Goal: Task Accomplishment & Management: Complete application form

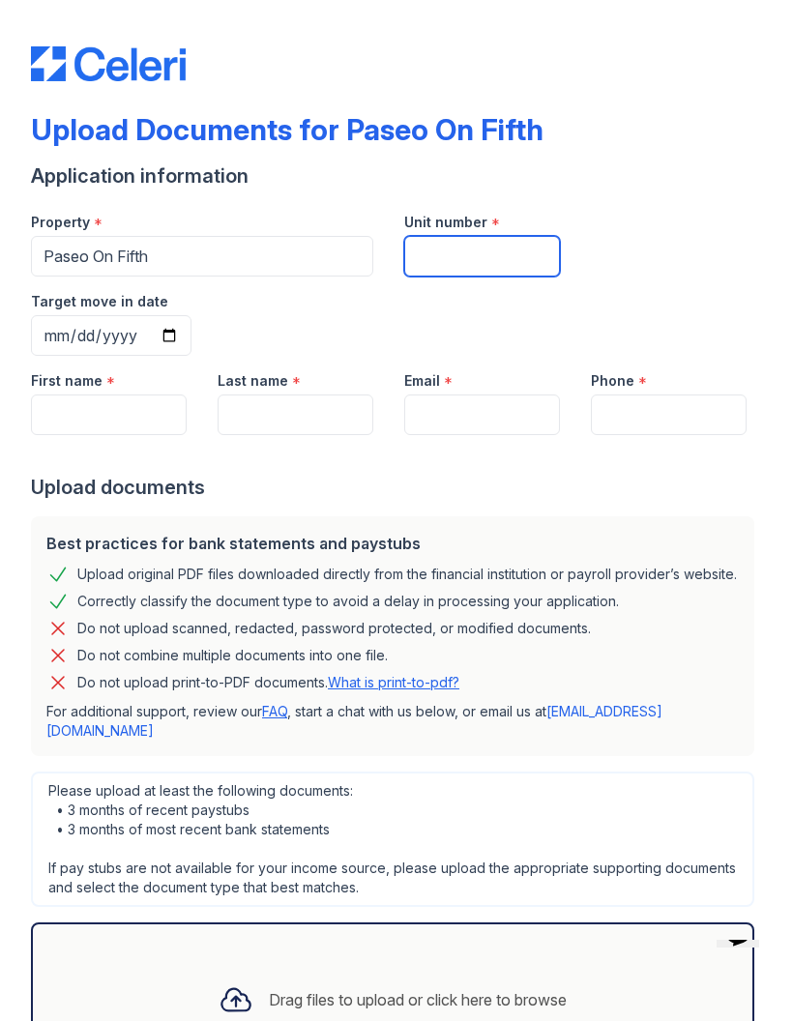
click at [519, 255] on input "Unit number" at bounding box center [482, 256] width 156 height 41
type input "415"
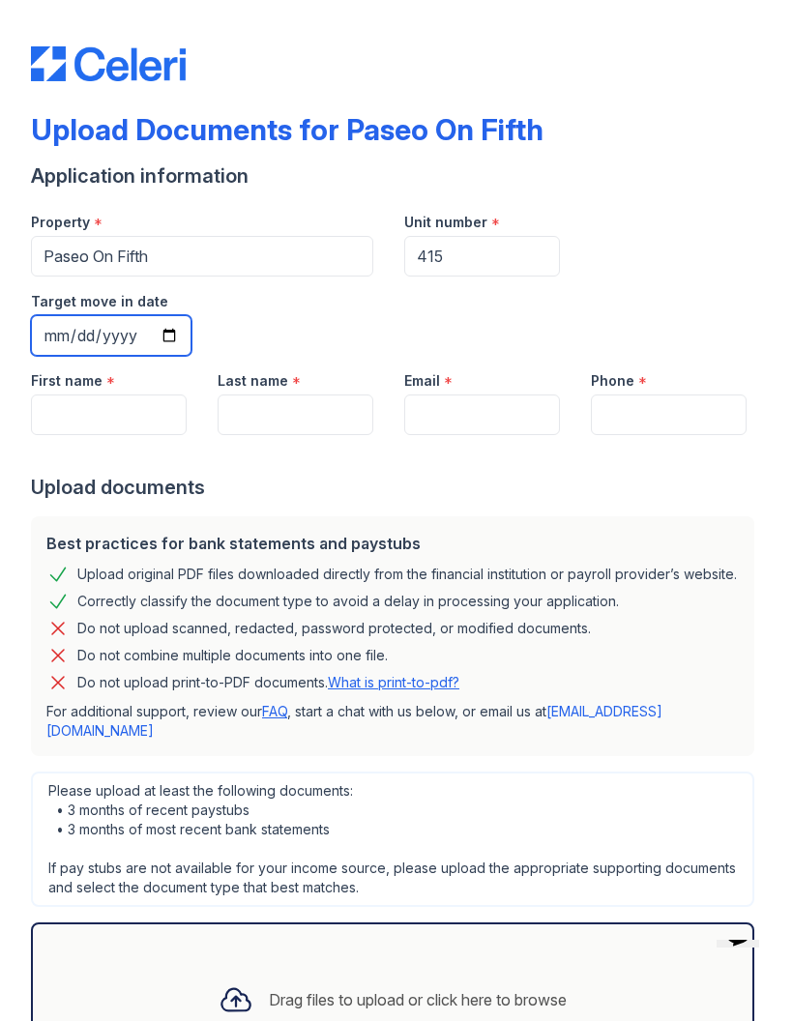
click at [192, 315] on input "Target move in date" at bounding box center [111, 335] width 161 height 41
type input "2025-11-01"
click at [155, 395] on input "First name" at bounding box center [109, 415] width 156 height 41
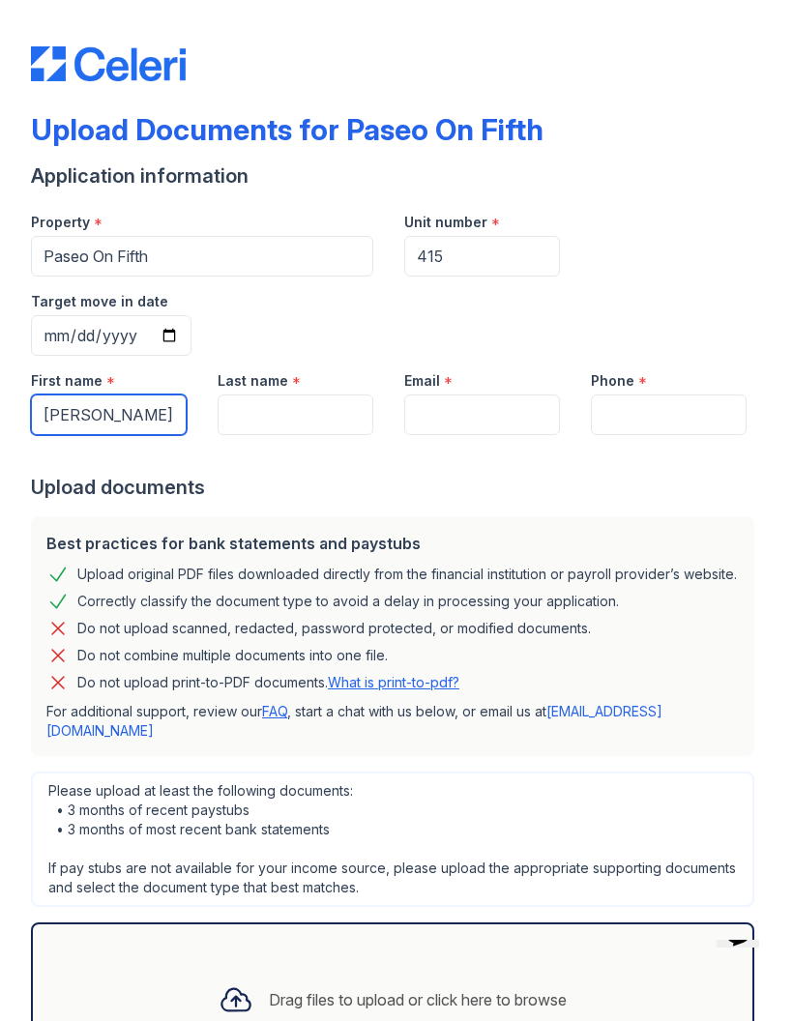
type input "Wilson"
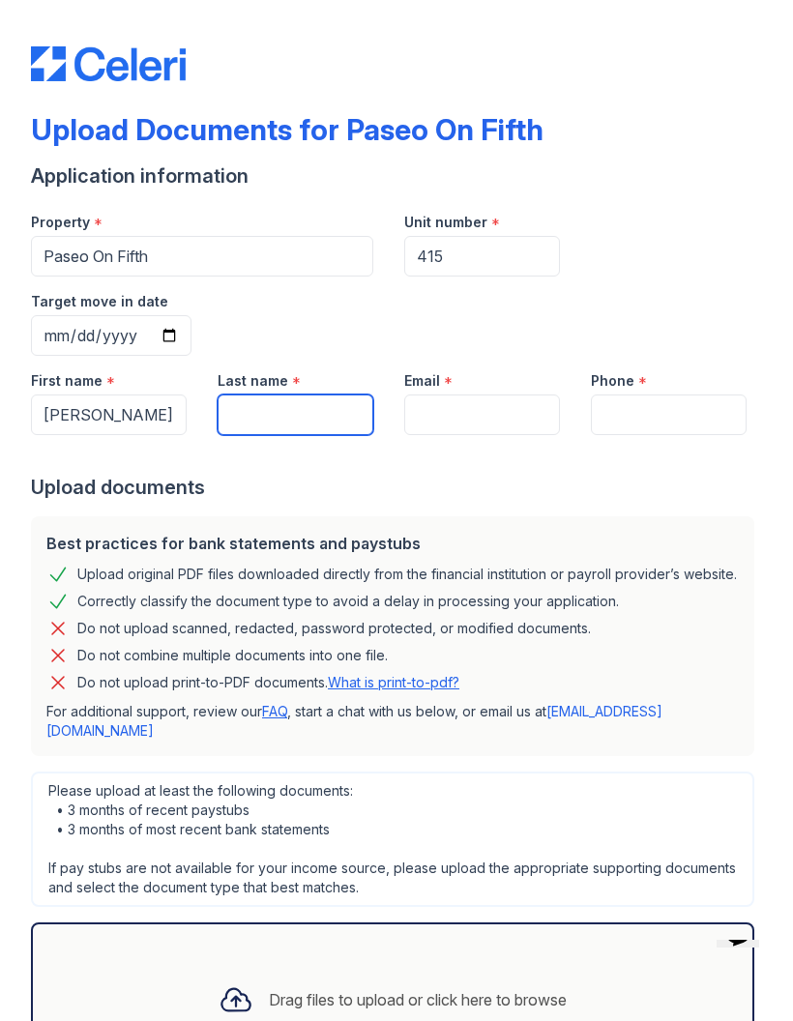
click at [308, 395] on input "Last name" at bounding box center [296, 415] width 156 height 41
type input "Lundsgaard"
click at [477, 395] on input "Email" at bounding box center [482, 415] width 156 height 41
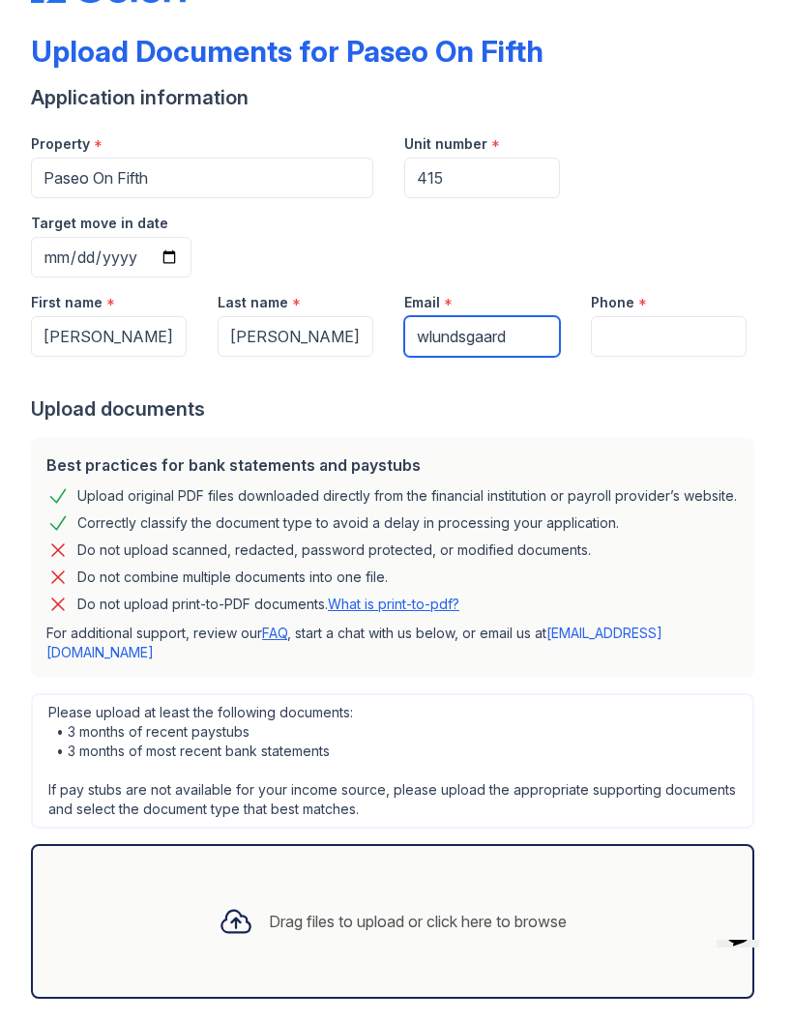
scroll to position [77, 0]
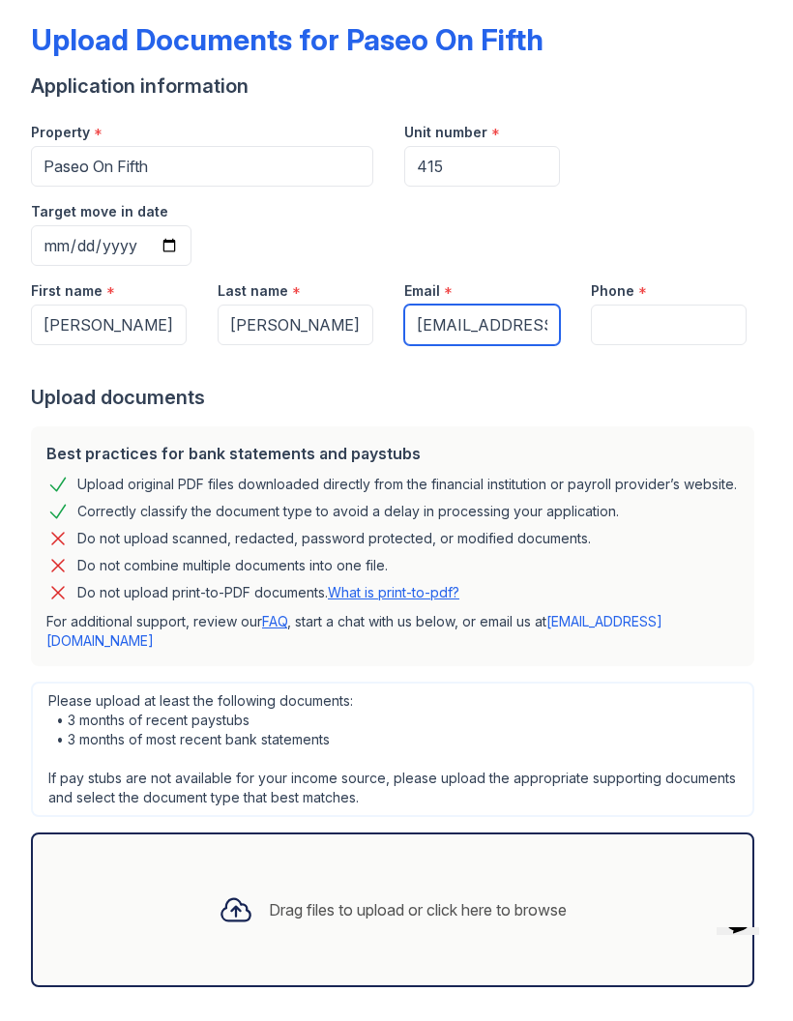
type input "[EMAIL_ADDRESS][DOMAIN_NAME]"
click at [664, 317] on input "Phone" at bounding box center [669, 337] width 156 height 41
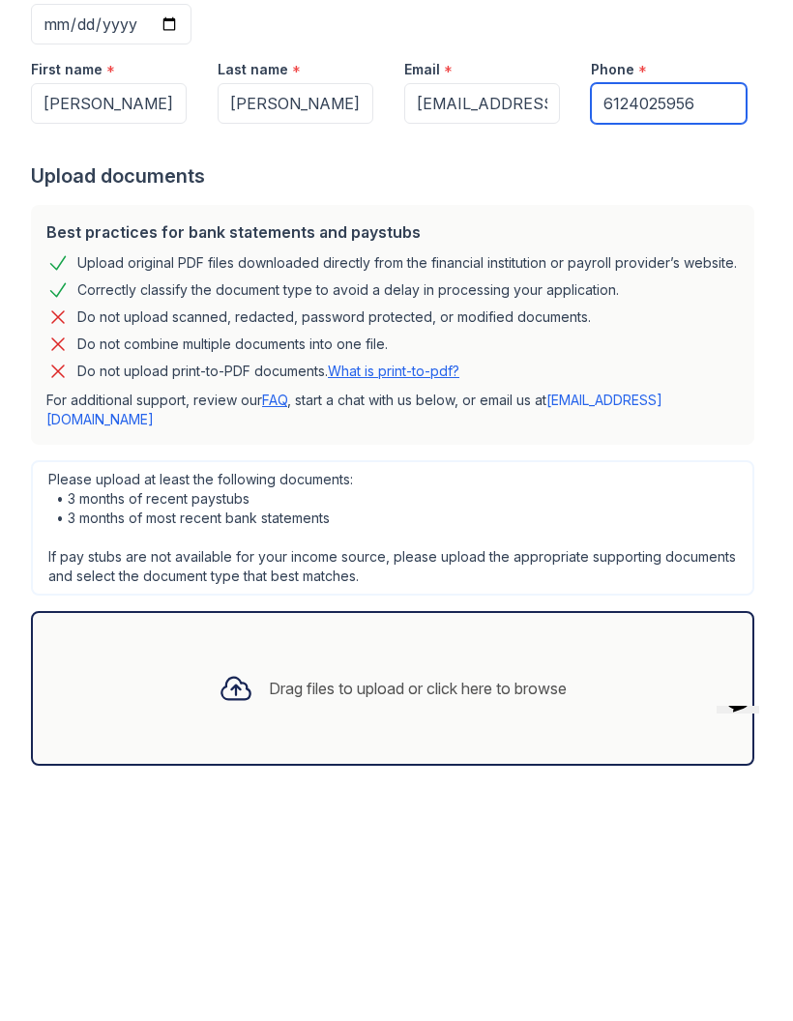
type input "6124025956"
click at [455, 890] on div "Drag files to upload or click here to browse" at bounding box center [392, 923] width 379 height 66
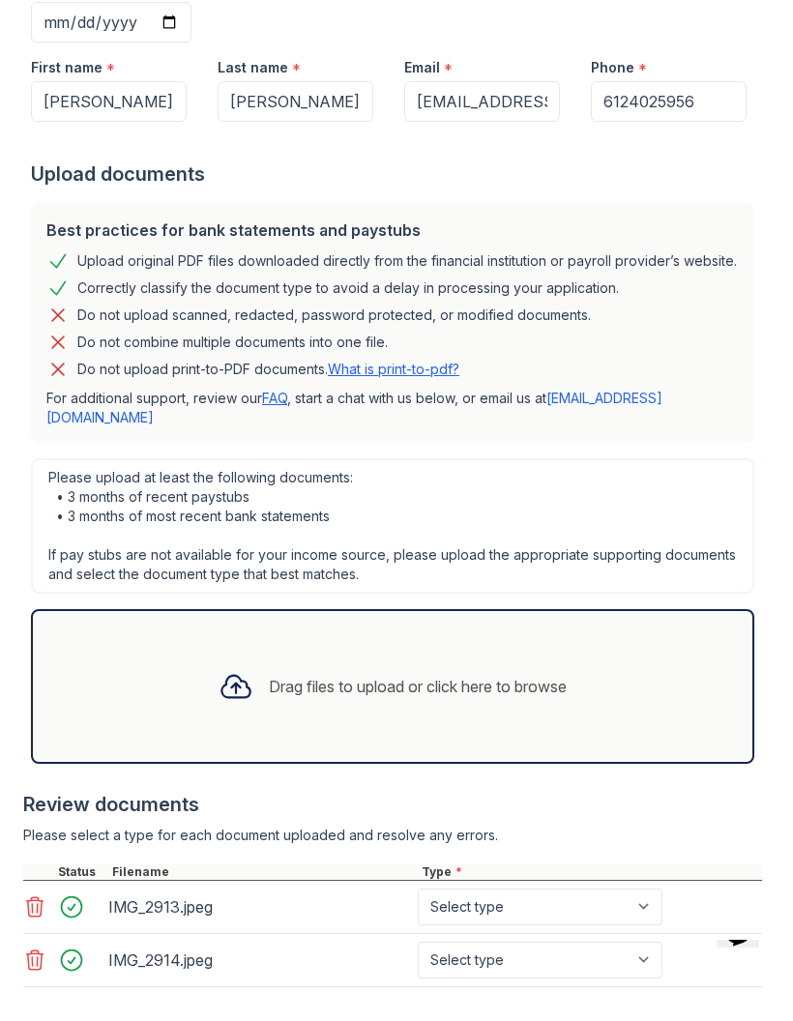
scroll to position [312, 0]
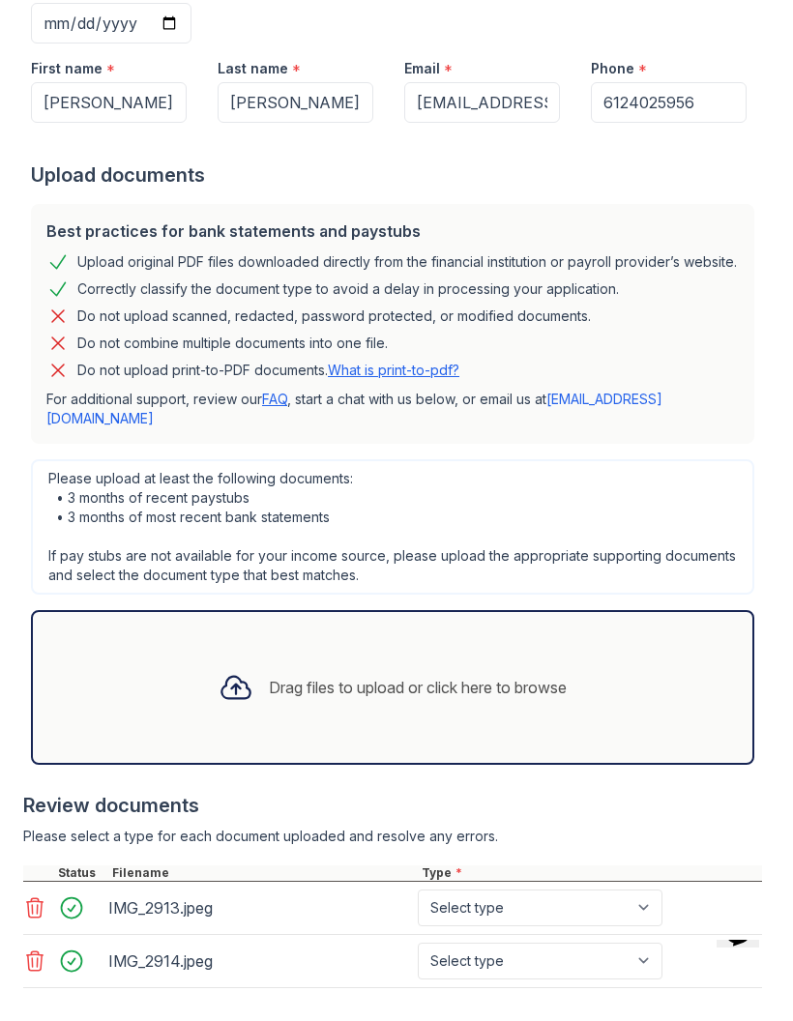
click at [514, 676] on div "Drag files to upload or click here to browse" at bounding box center [418, 687] width 298 height 23
click at [511, 655] on div "Drag files to upload or click here to browse" at bounding box center [392, 688] width 379 height 66
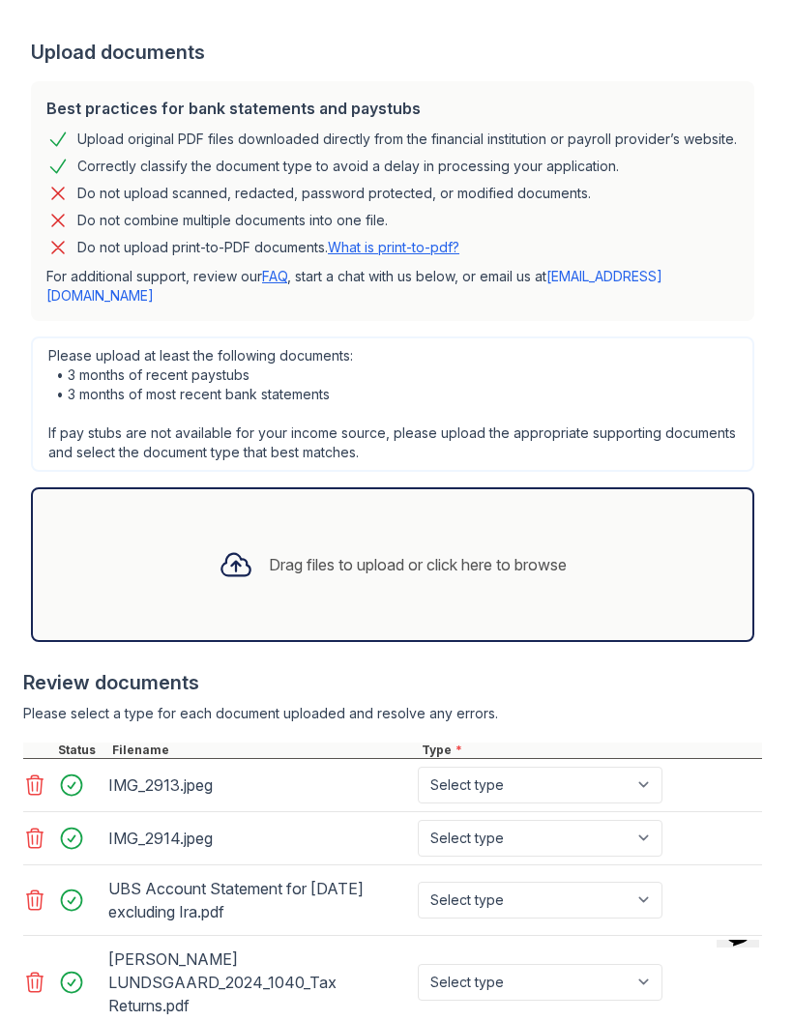
scroll to position [424, 0]
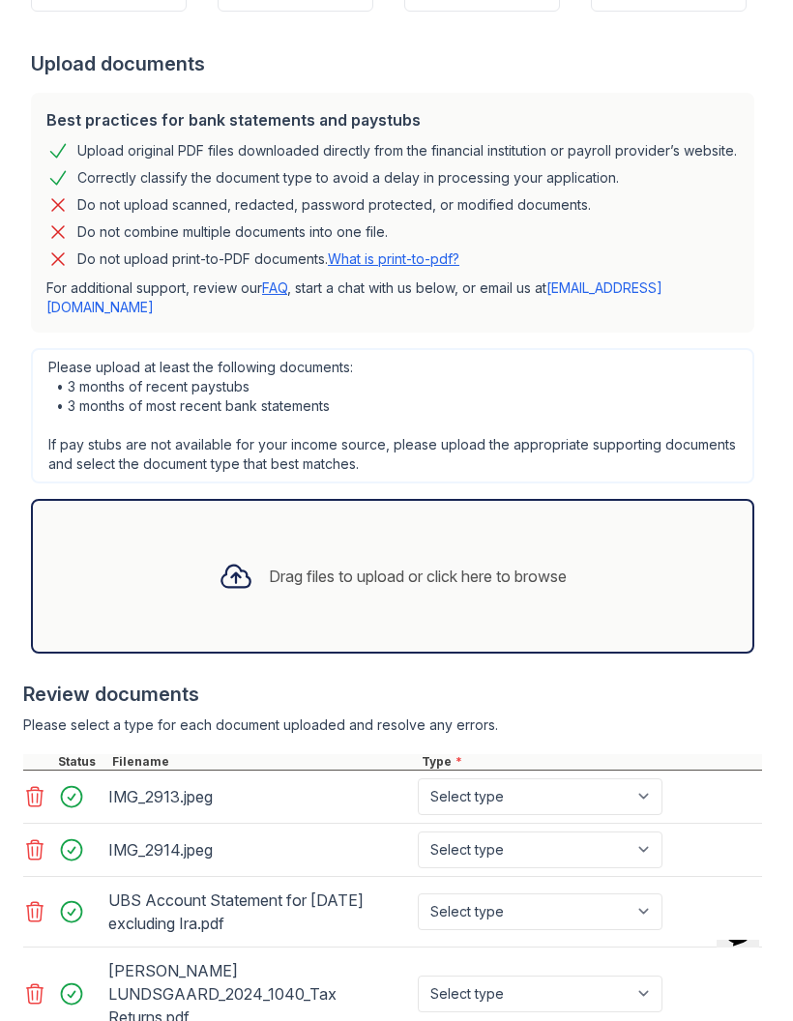
click at [646, 779] on select "Select type Paystub Bank Statement Offer Letter Tax Documents Benefit Award Let…" at bounding box center [540, 797] width 245 height 37
select select "paystub"
click at [658, 832] on select "Select type Paystub Bank Statement Offer Letter Tax Documents Benefit Award Let…" at bounding box center [540, 850] width 245 height 37
select select "paystub"
click at [650, 832] on select "Select type Paystub Bank Statement Offer Letter Tax Documents Benefit Award Let…" at bounding box center [540, 850] width 245 height 37
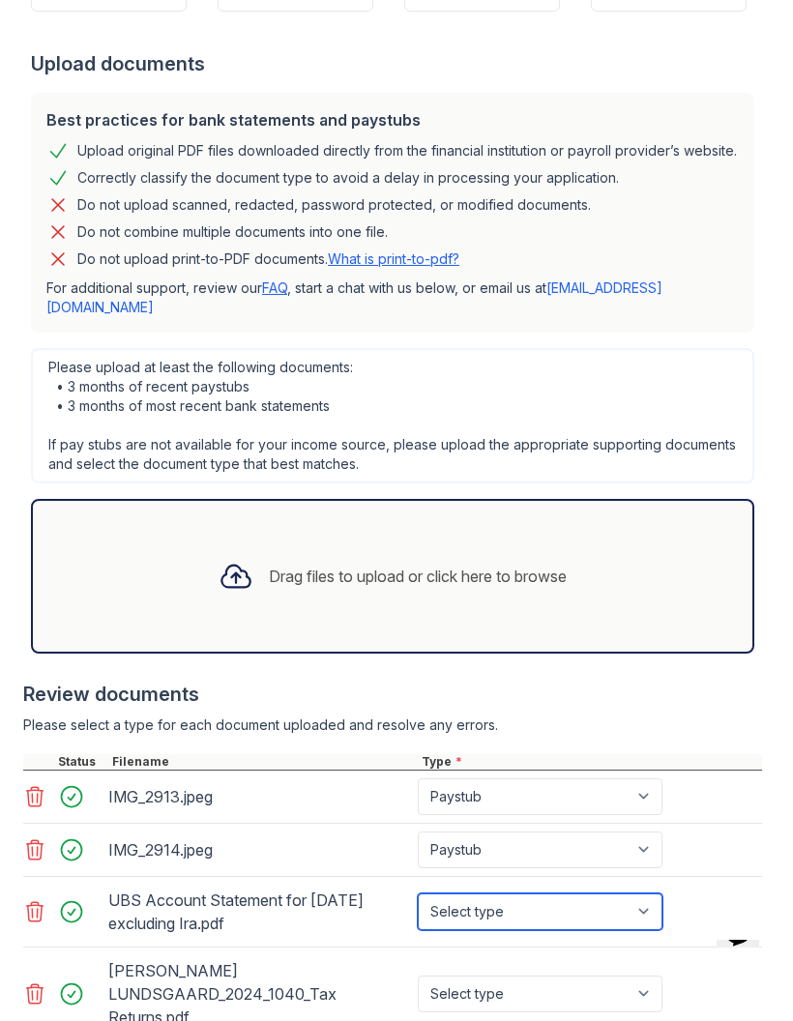
click at [649, 894] on select "Select type Paystub Bank Statement Offer Letter Tax Documents Benefit Award Let…" at bounding box center [540, 912] width 245 height 37
select select "investment_account_statement"
click at [658, 976] on select "Select type Paystub Bank Statement Offer Letter Tax Documents Benefit Award Let…" at bounding box center [540, 994] width 245 height 37
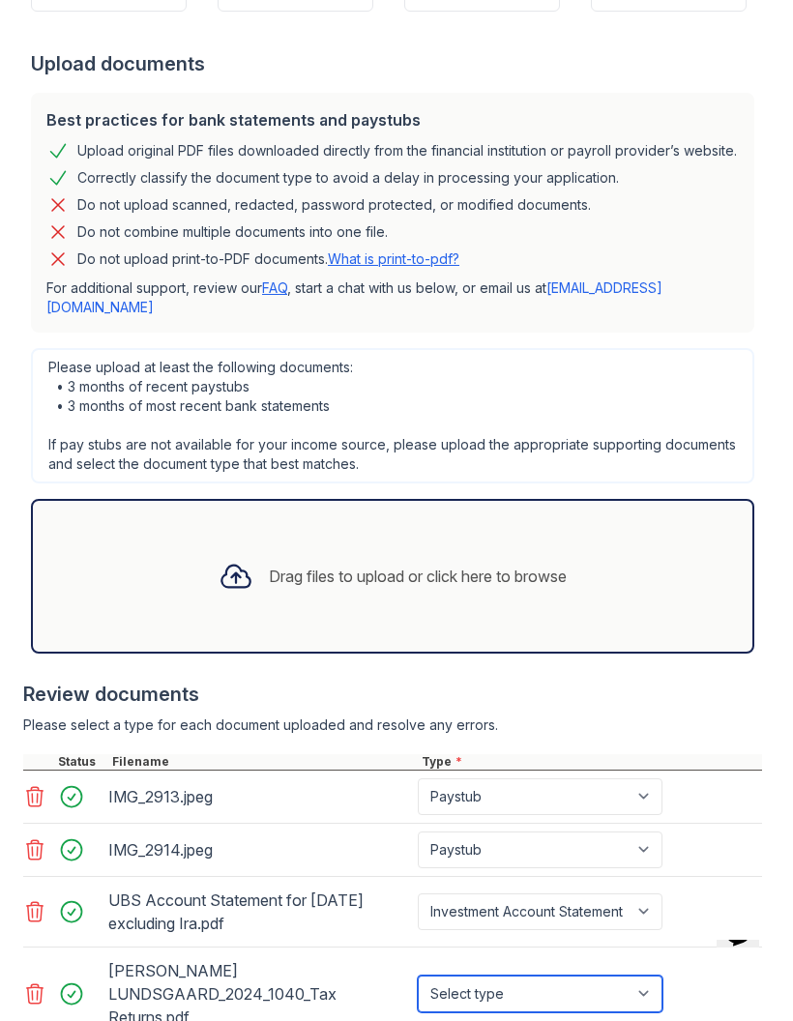
select select "tax_documents"
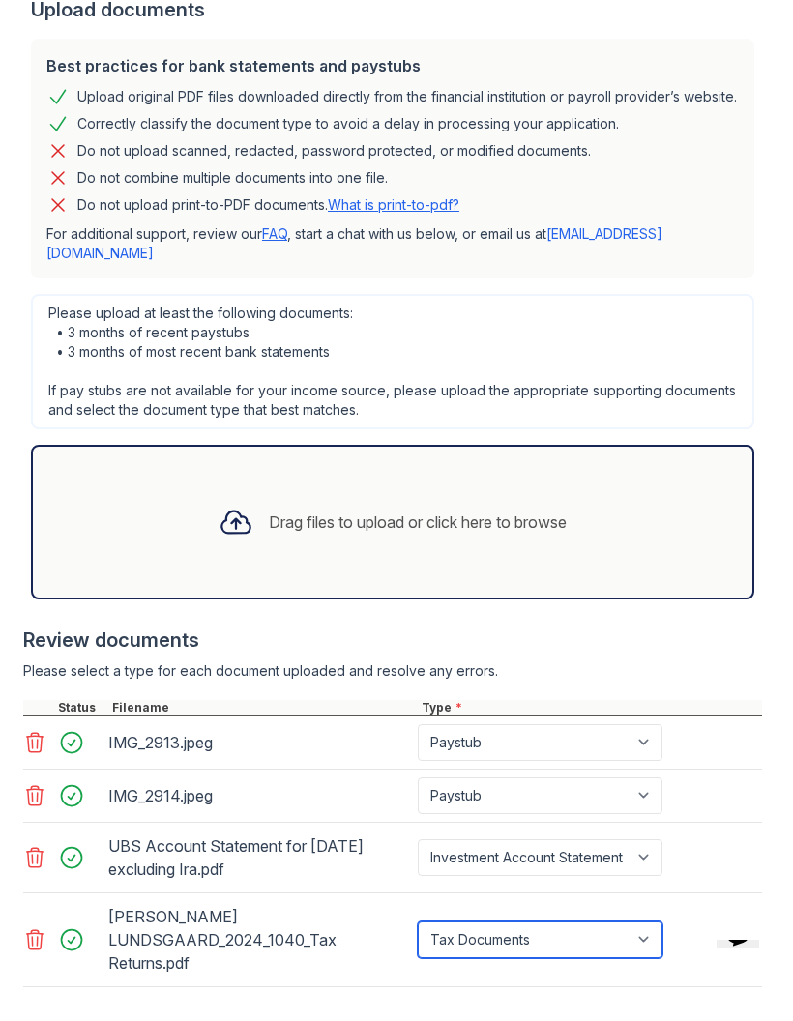
scroll to position [477, 0]
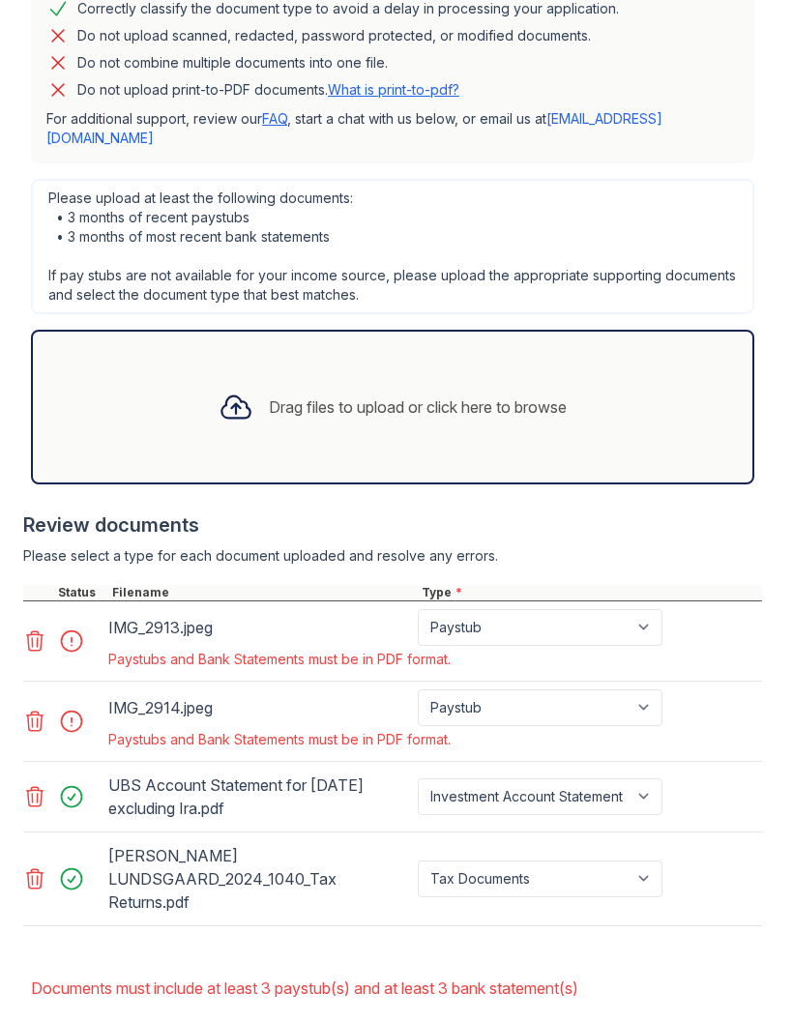
scroll to position [647, 0]
click at [556, 1015] on div "Upload Documents for Paseo On Fifth Please correct the errors below. Applicatio…" at bounding box center [396, 236] width 731 height 1767
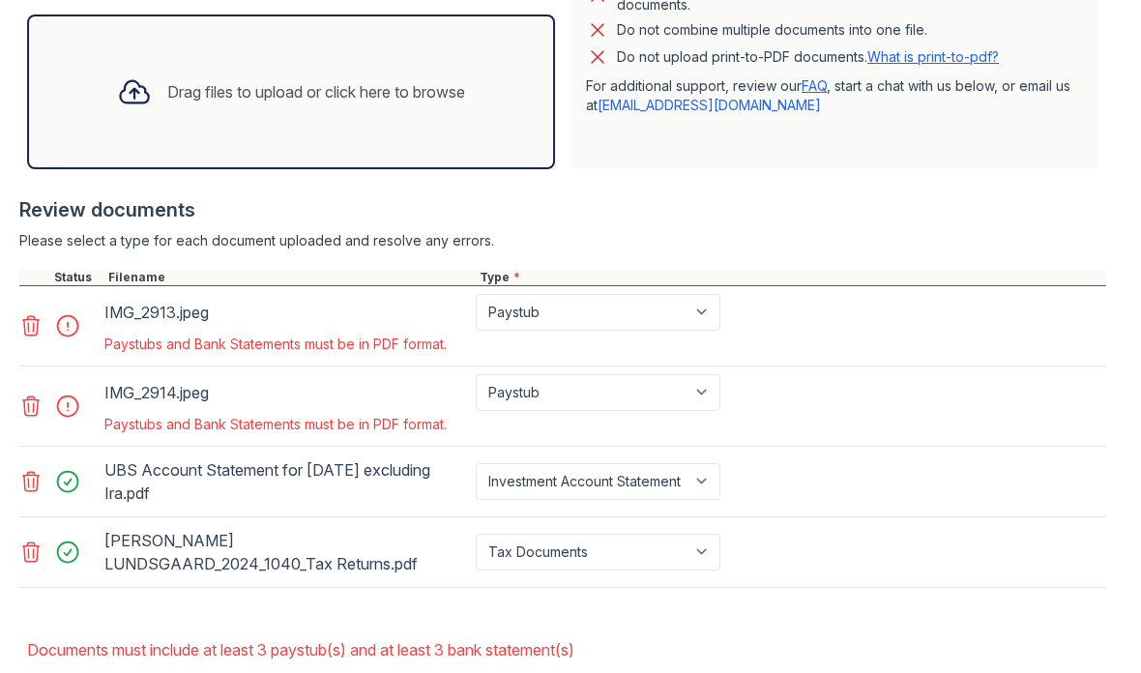
scroll to position [407, 0]
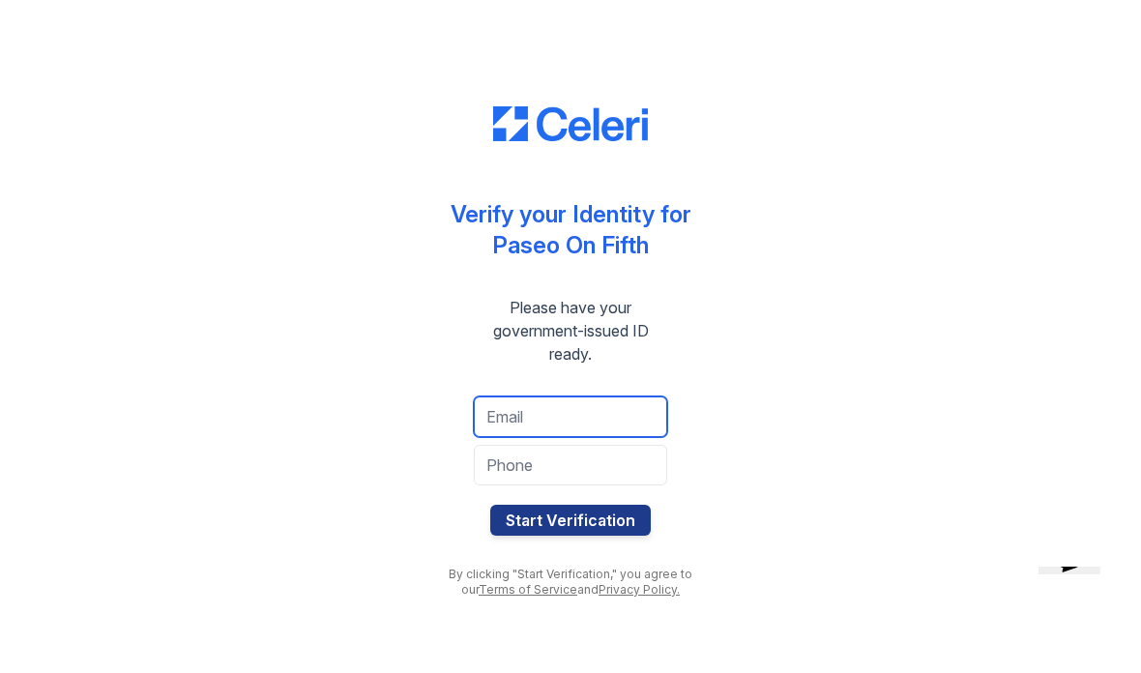
click at [613, 414] on input "email" at bounding box center [570, 417] width 193 height 41
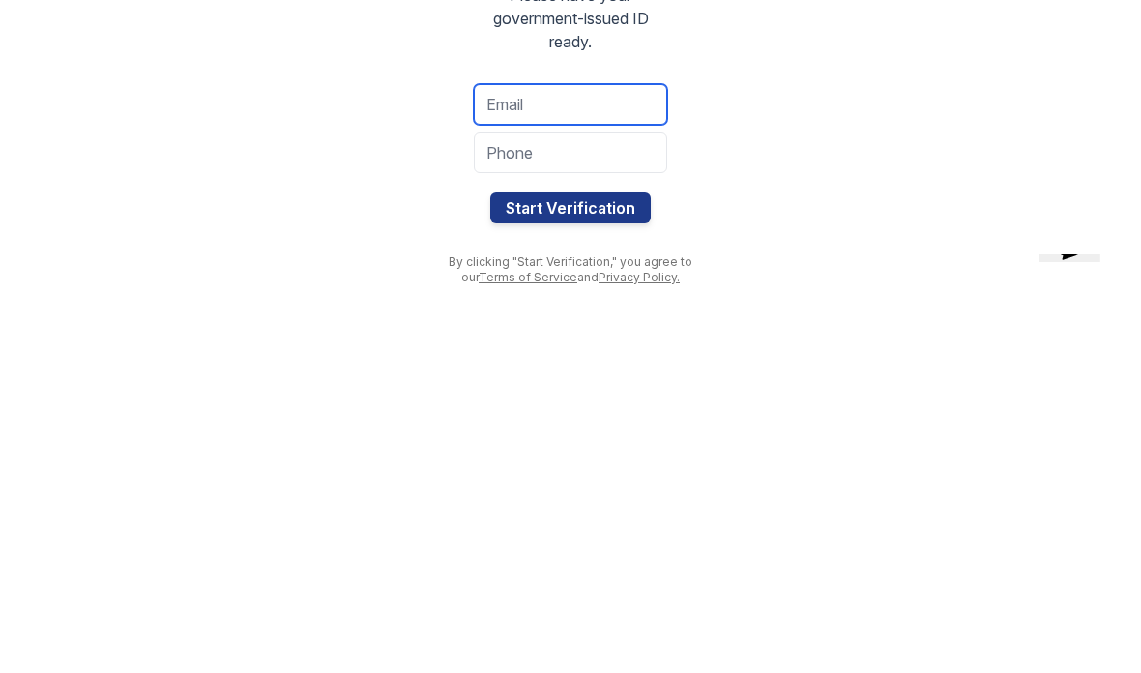
type input "[EMAIL_ADDRESS][DOMAIN_NAME]"
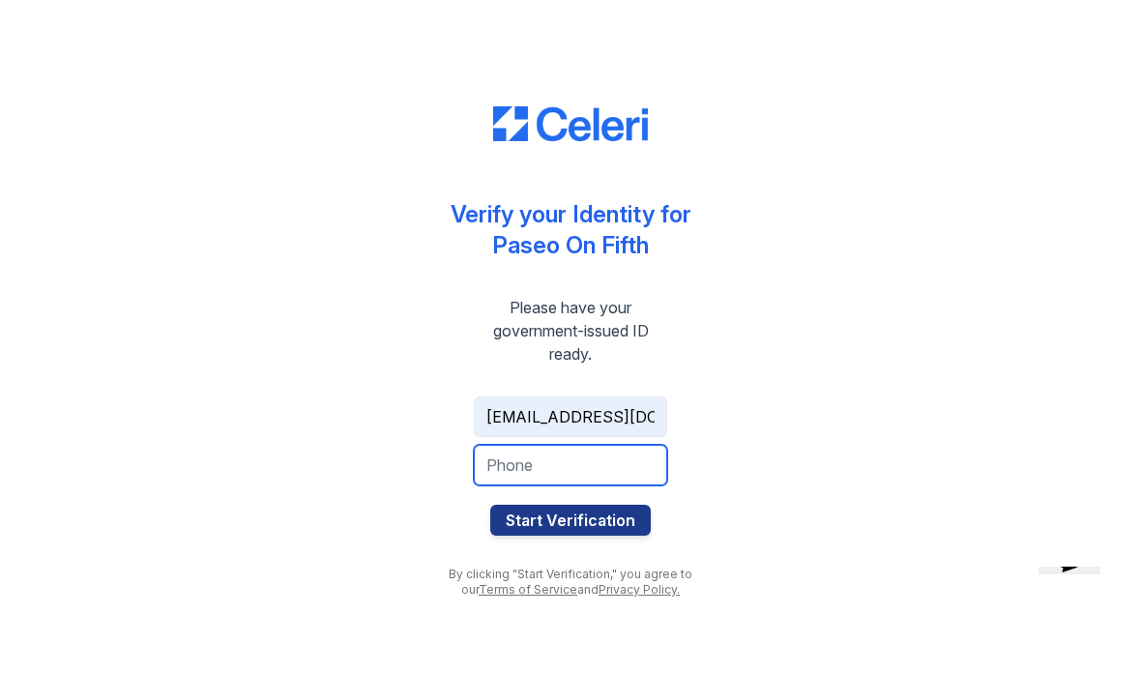
click at [579, 477] on input "tel" at bounding box center [570, 465] width 193 height 41
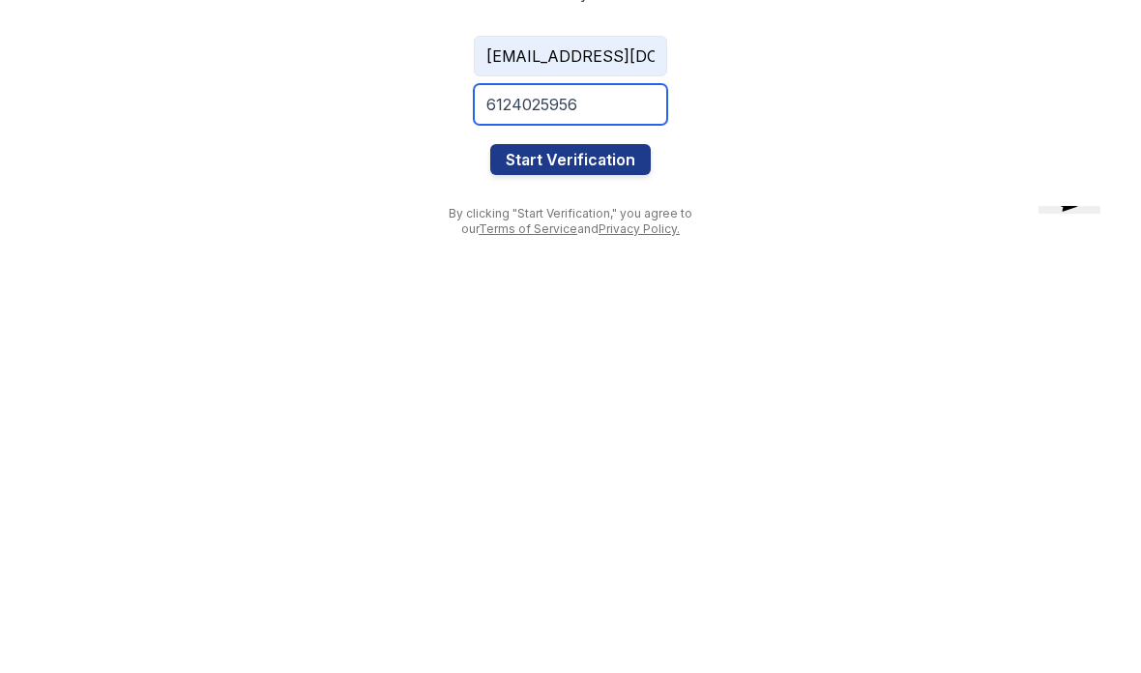
type input "6124025956"
click at [605, 505] on button "Start Verification" at bounding box center [570, 520] width 161 height 31
